Goal: Check status: Check status

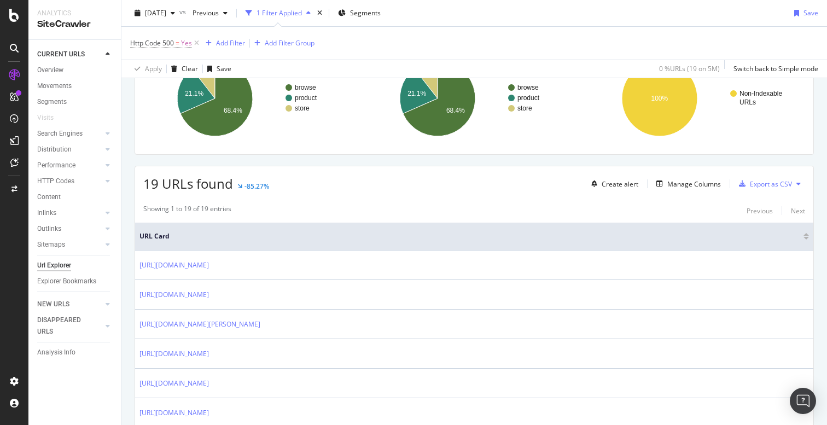
scroll to position [215, 0]
